Goal: Task Accomplishment & Management: Use online tool/utility

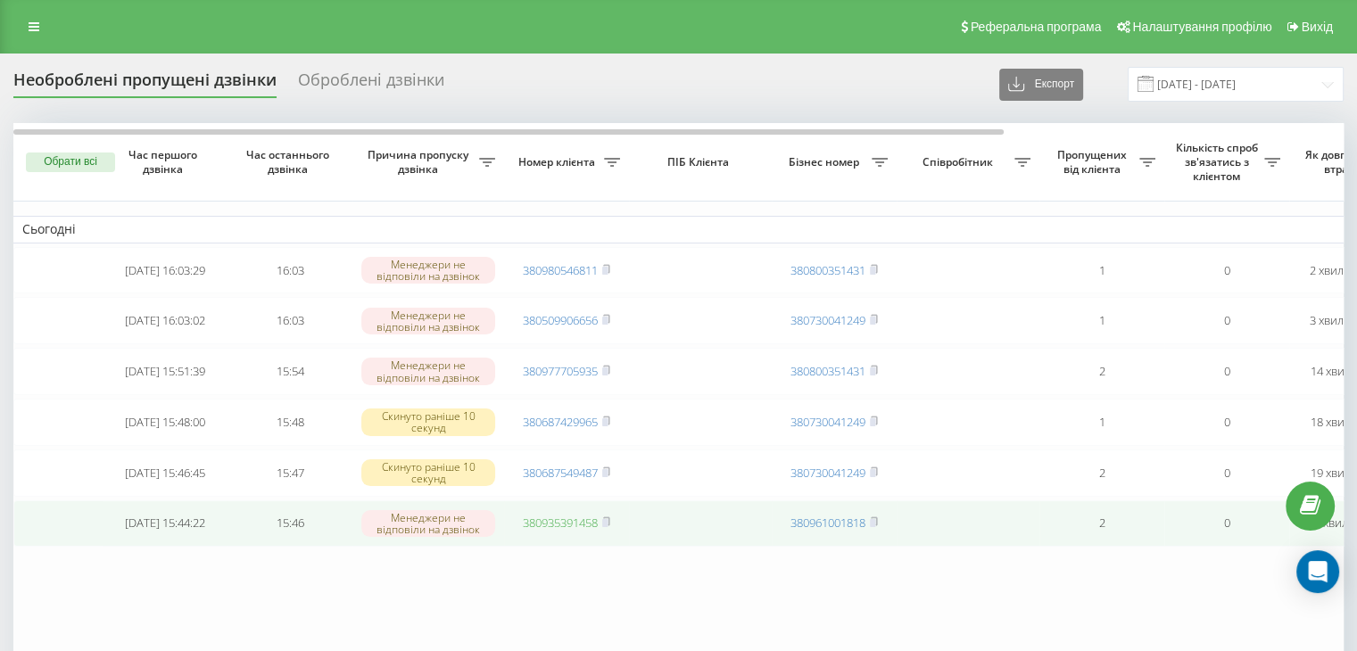
click at [534, 531] on link "380935391458" at bounding box center [560, 523] width 75 height 16
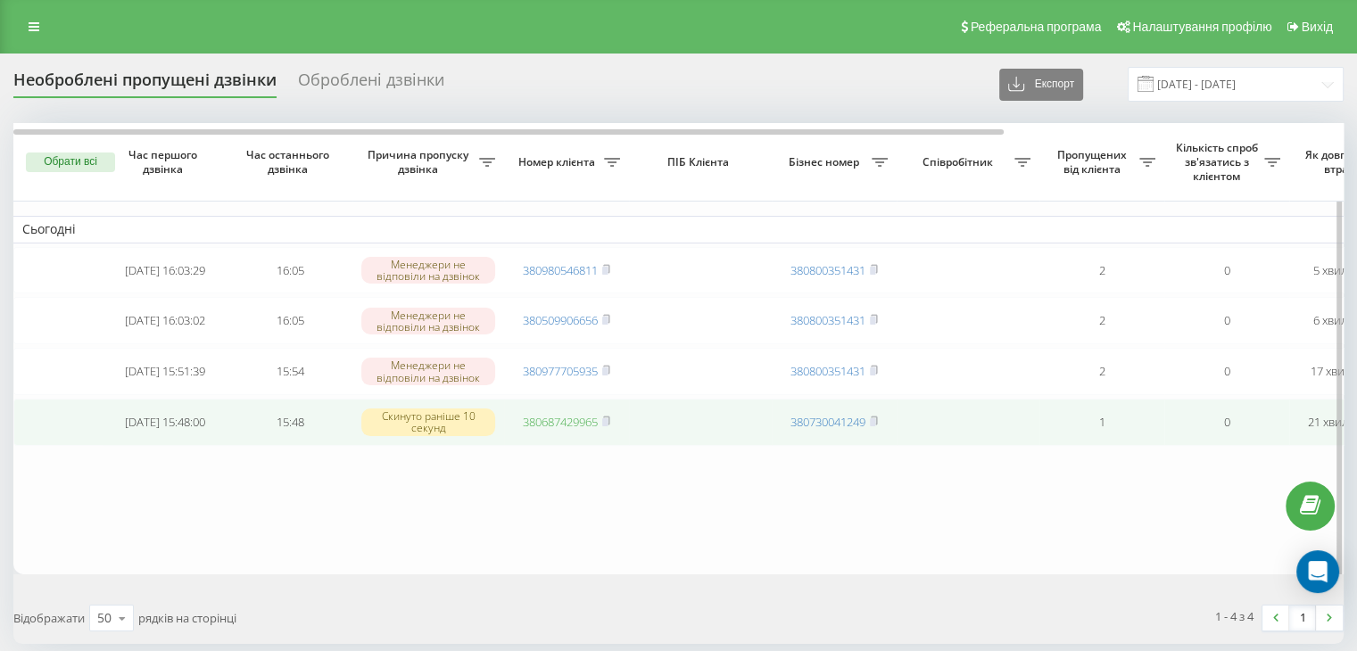
click at [564, 430] on link "380687429965" at bounding box center [560, 422] width 75 height 16
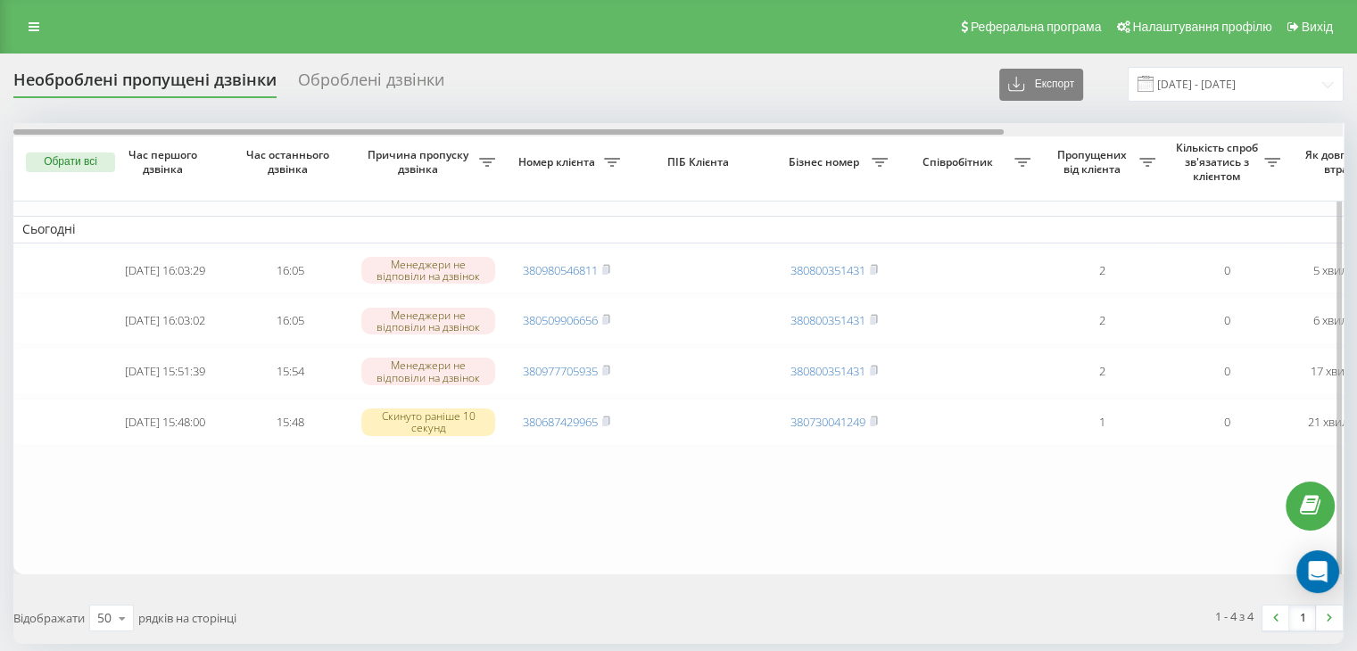
scroll to position [0, 453]
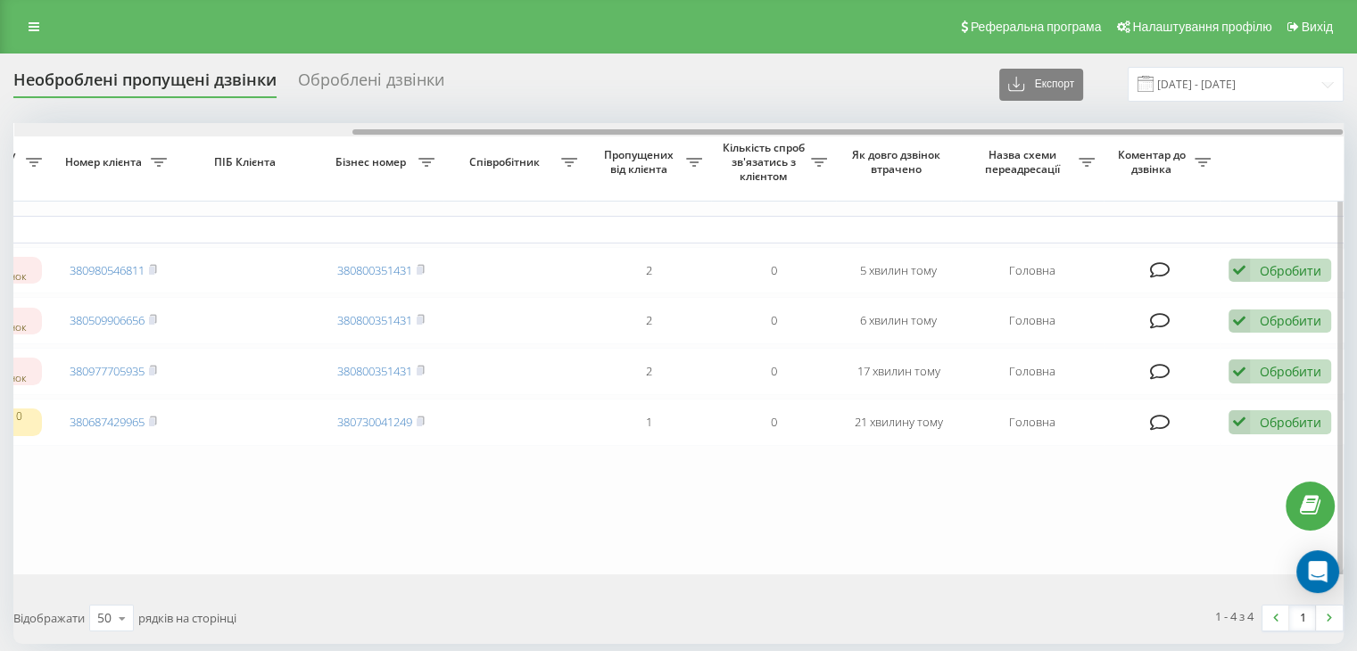
click at [436, 128] on div at bounding box center [679, 129] width 1330 height 13
drag, startPoint x: 436, startPoint y: 128, endPoint x: 482, endPoint y: 126, distance: 45.5
click at [482, 126] on div at bounding box center [679, 129] width 1330 height 13
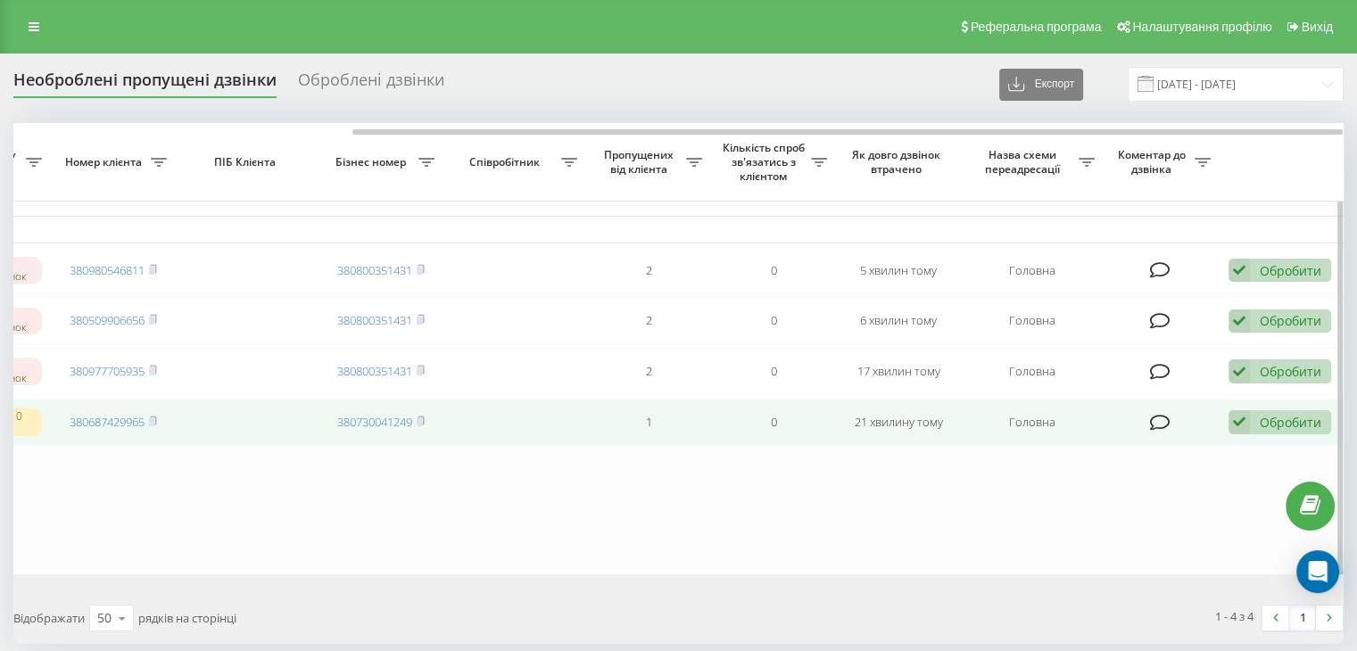
click at [1271, 428] on div "Обробити" at bounding box center [1291, 422] width 62 height 17
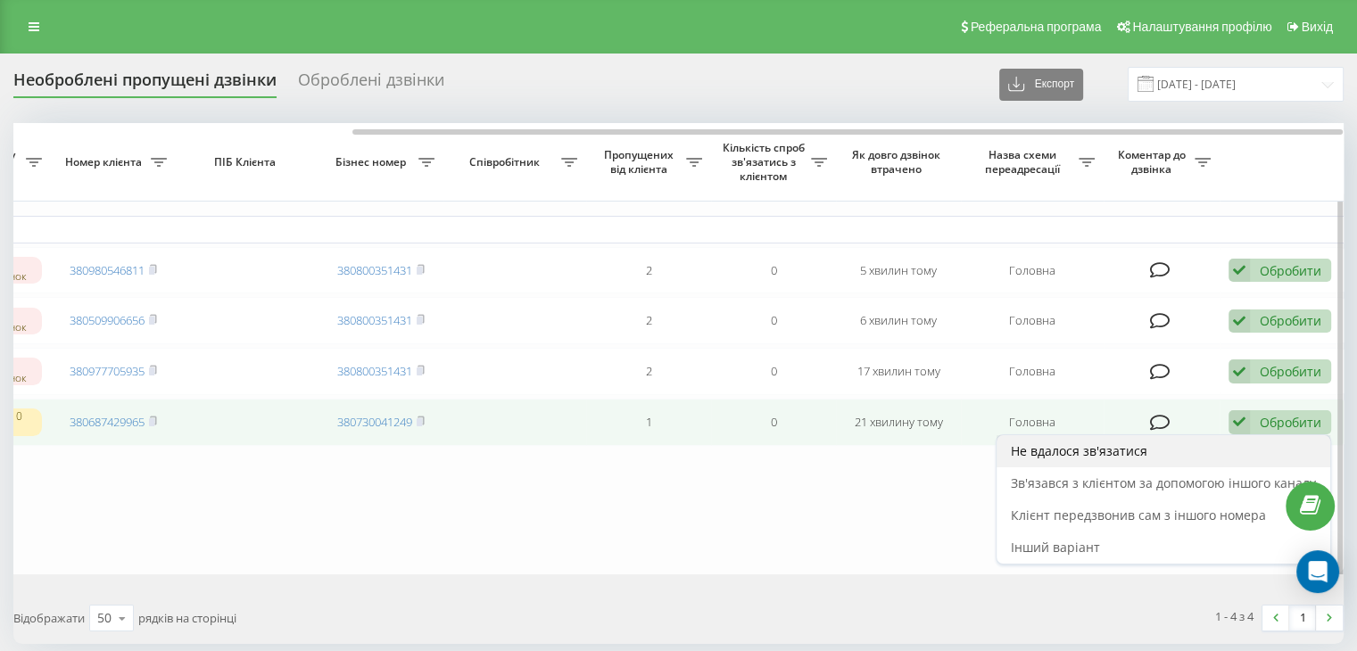
click at [1138, 460] on span "Не вдалося зв'язатися" at bounding box center [1079, 451] width 137 height 17
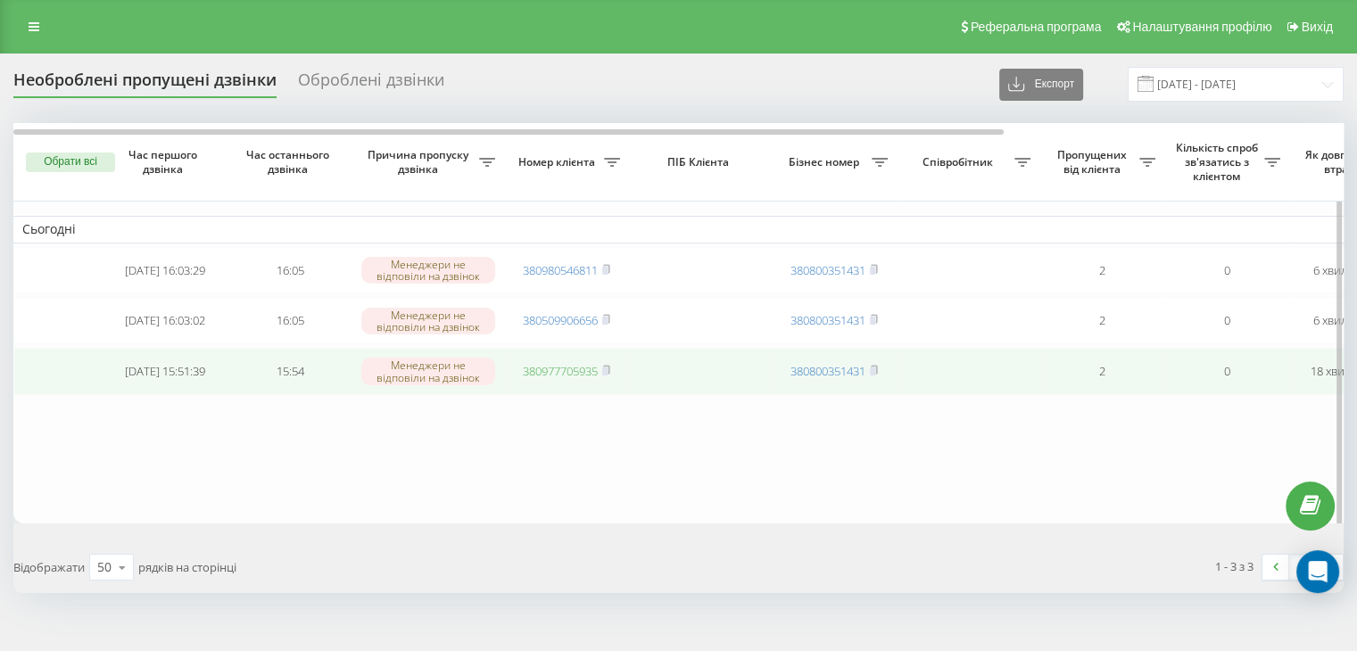
click at [556, 372] on link "380977705935" at bounding box center [560, 371] width 75 height 16
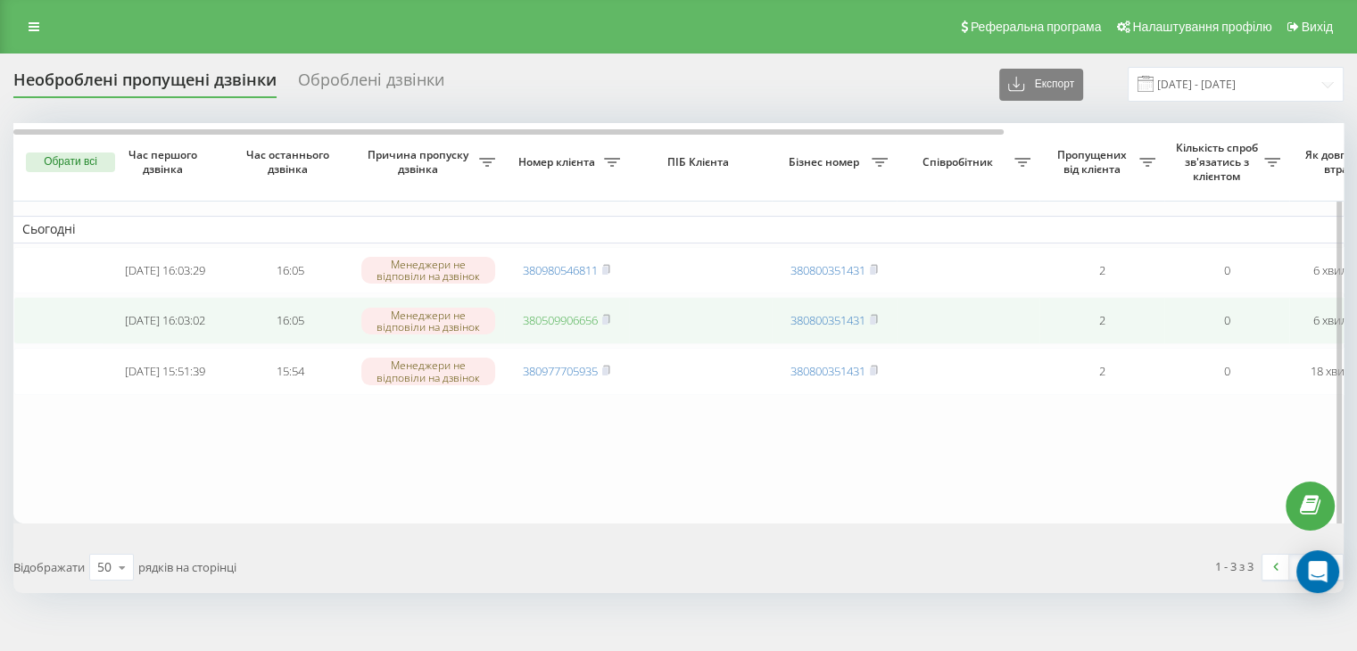
click at [585, 322] on link "380509906656" at bounding box center [560, 320] width 75 height 16
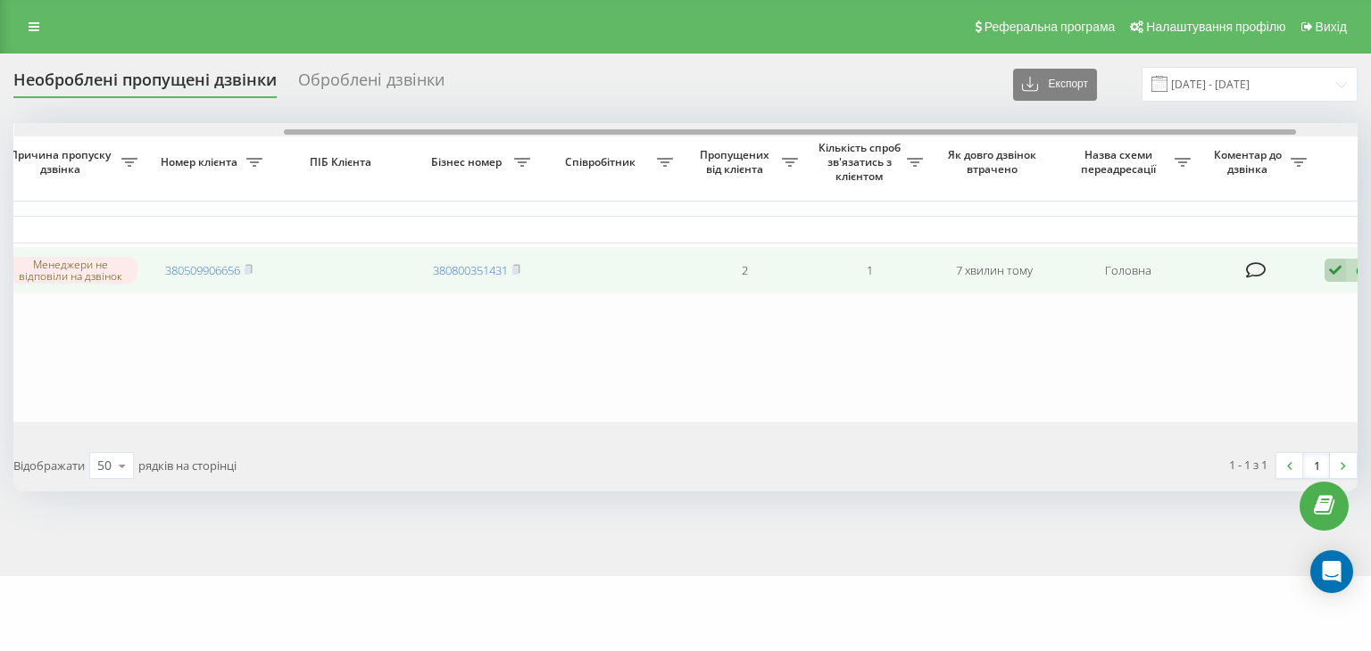
drag, startPoint x: 575, startPoint y: 129, endPoint x: 1217, endPoint y: 270, distance: 657.6
click at [1061, 159] on div "Обрати всі Час першого дзвінка Час останнього дзвінка Причина пропуску дзвінка …" at bounding box center [685, 272] width 1344 height 299
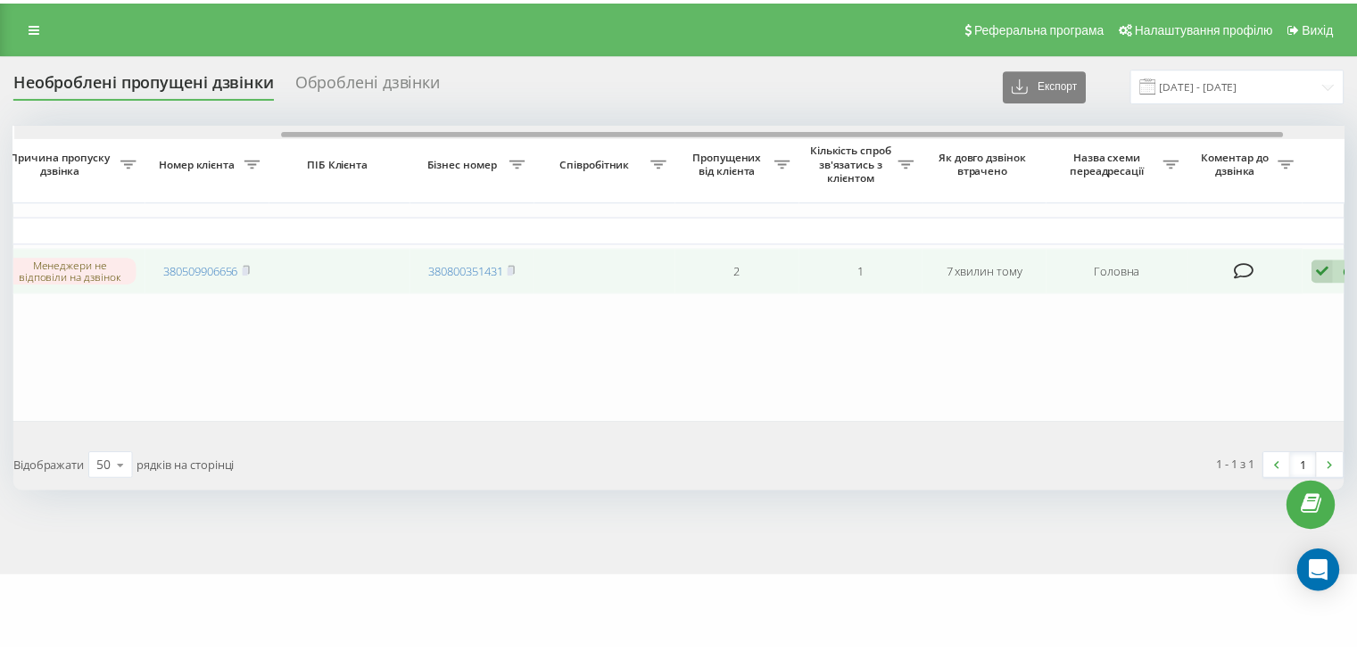
scroll to position [0, 440]
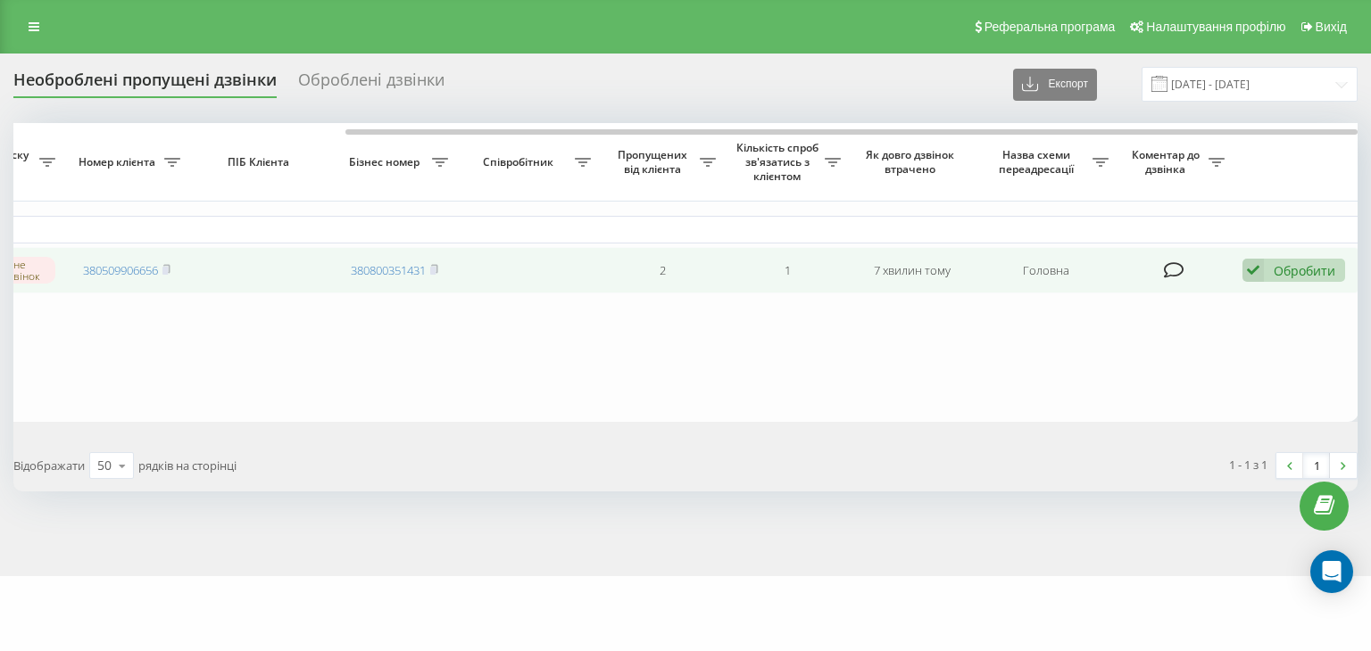
click at [1315, 269] on div "Обробити" at bounding box center [1304, 270] width 62 height 17
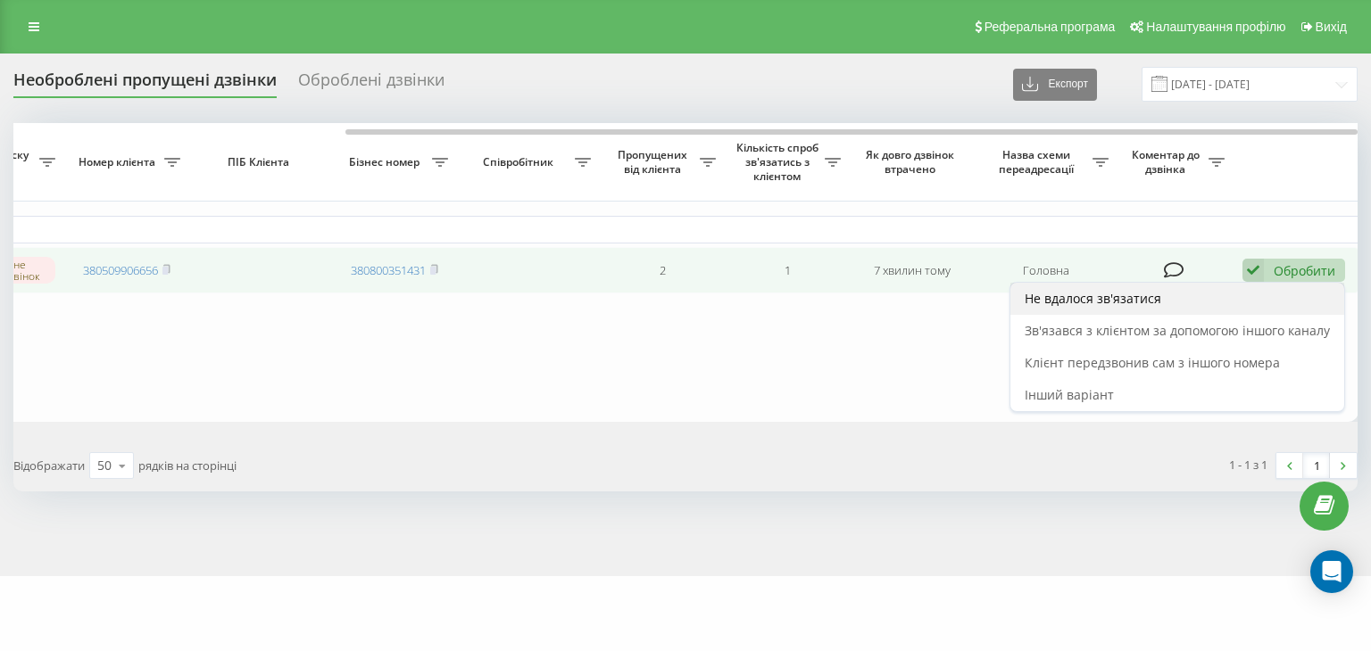
click at [1116, 298] on span "Не вдалося зв'язатися" at bounding box center [1093, 298] width 137 height 17
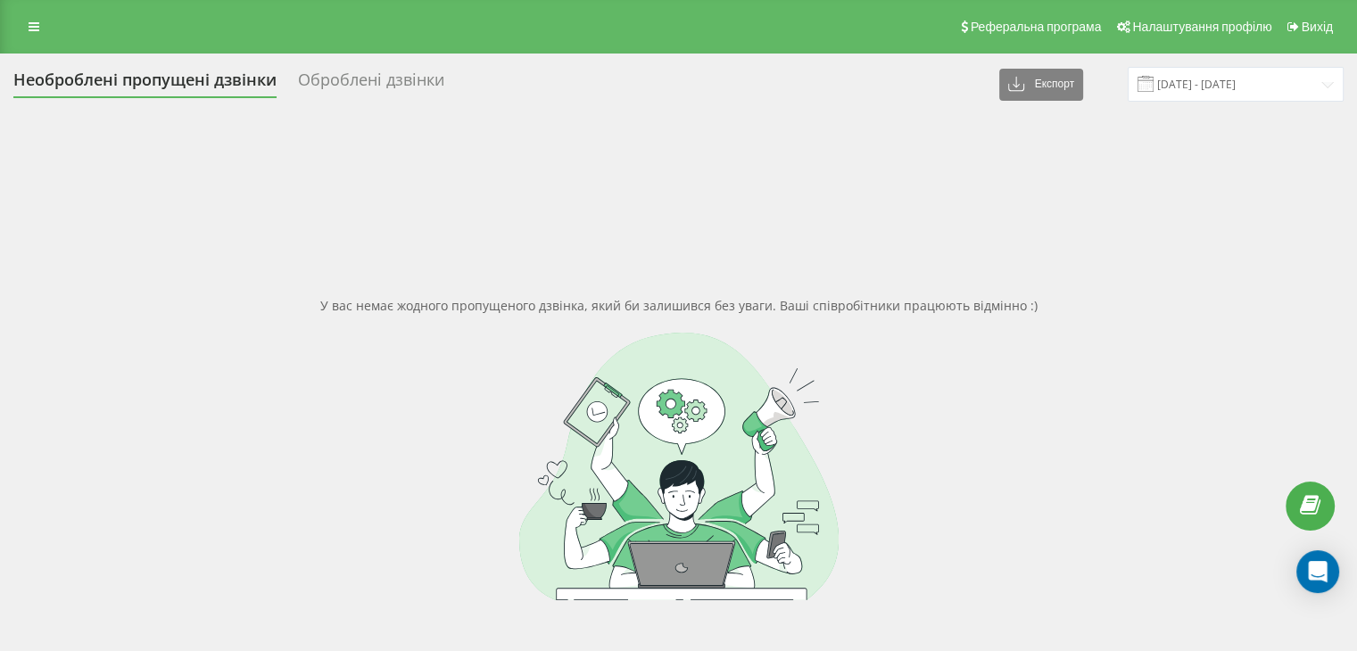
drag, startPoint x: 1045, startPoint y: 658, endPoint x: 1039, endPoint y: 665, distance: 9.5
click at [1039, 651] on html "marketopt.ua Проекти marketopt.ua Дашборд Центр звернень Журнал дзвінків Журнал…" at bounding box center [678, 325] width 1357 height 651
